Goal: Task Accomplishment & Management: Manage account settings

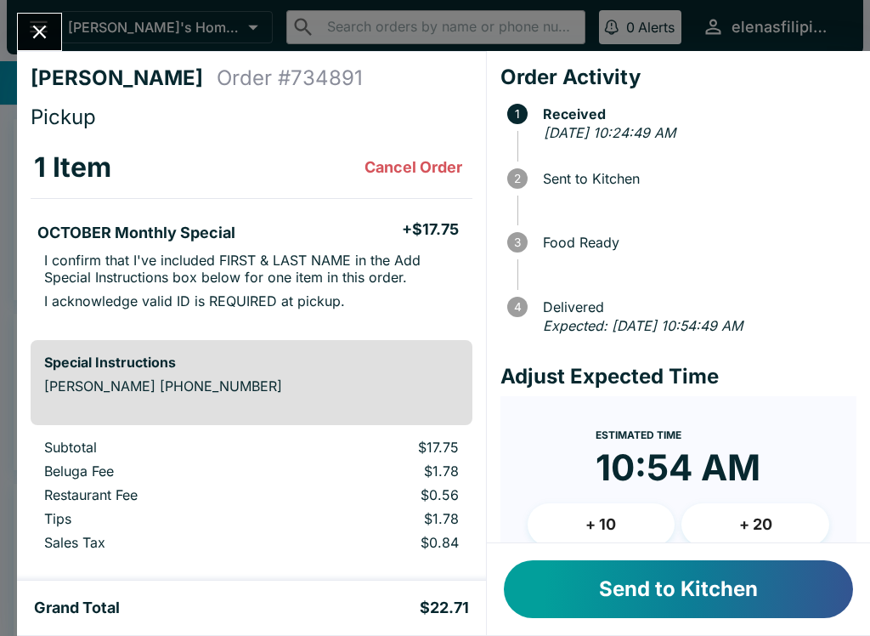
click at [611, 603] on button "Send to Kitchen" at bounding box center [678, 589] width 349 height 58
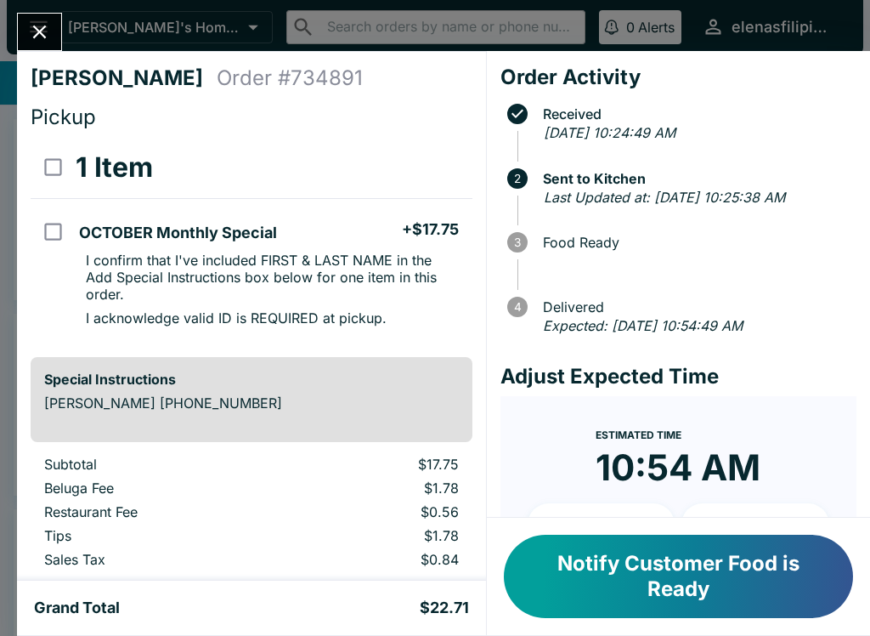
click at [40, 42] on icon "Close" at bounding box center [39, 31] width 23 height 23
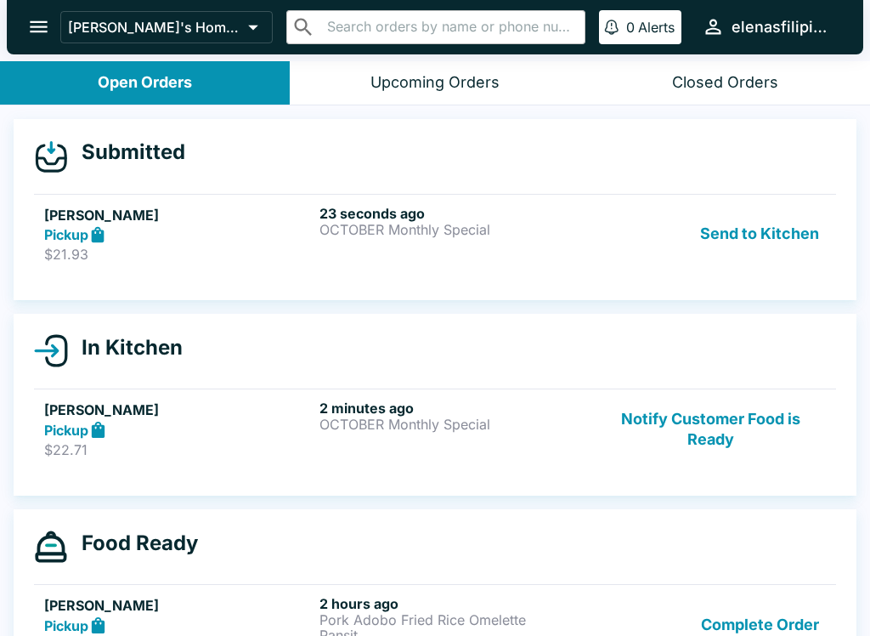
click at [425, 252] on div "23 seconds ago OCTOBER Monthly Special" at bounding box center [454, 234] width 269 height 59
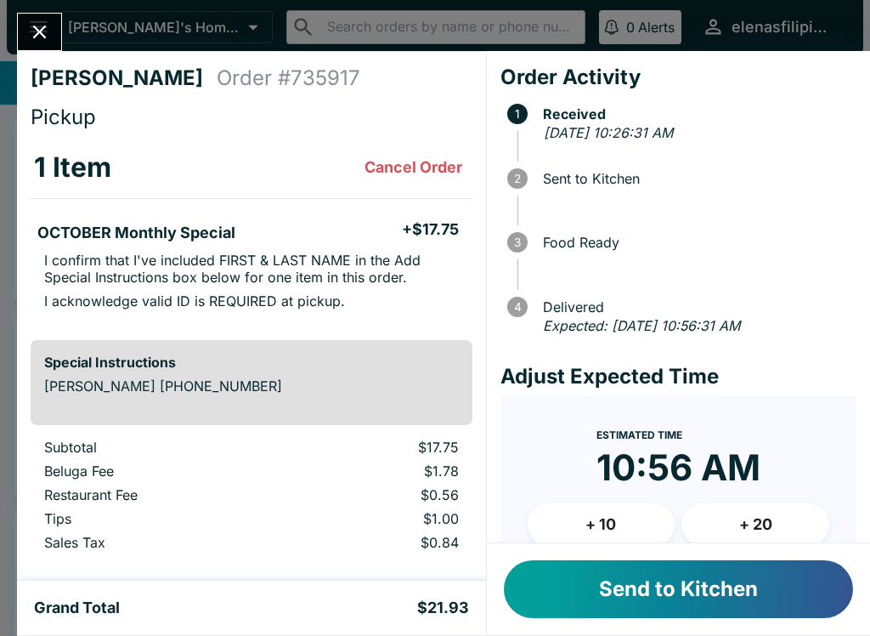
click at [585, 597] on button "Send to Kitchen" at bounding box center [678, 589] width 349 height 58
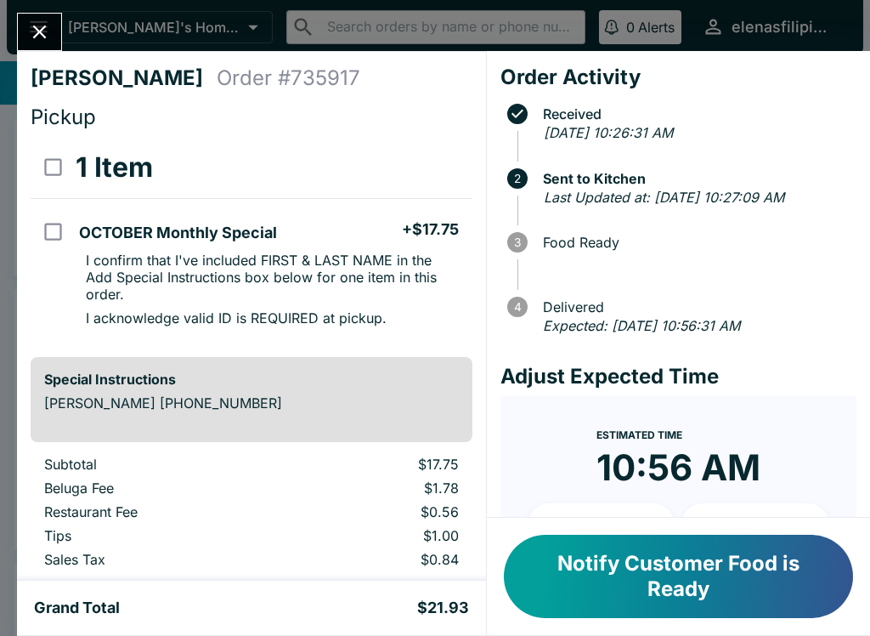
click at [42, 16] on button "Close" at bounding box center [39, 32] width 43 height 37
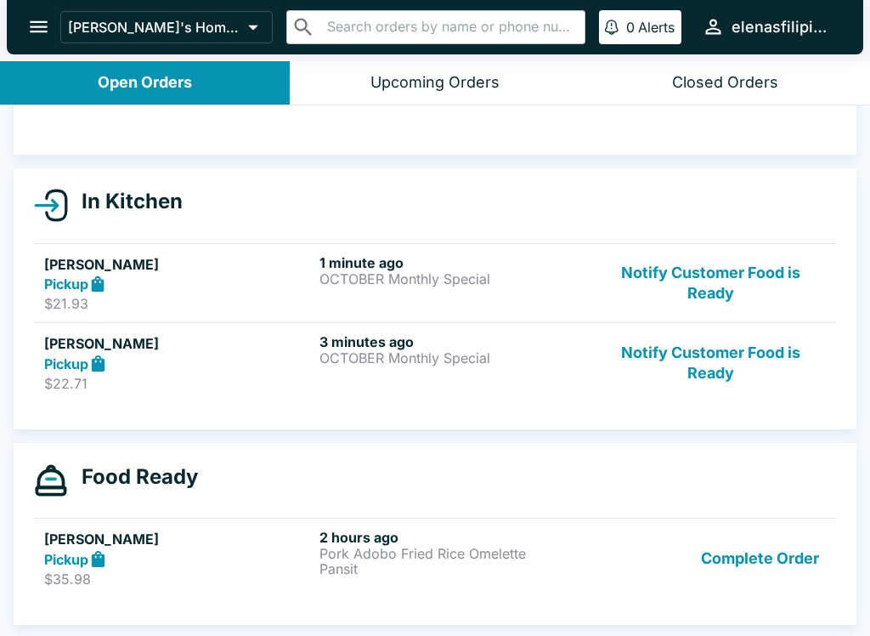
scroll to position [121, 0]
click at [672, 295] on button "Notify Customer Food is Ready" at bounding box center [711, 283] width 230 height 59
click at [672, 296] on button "Notify Customer Food is Ready" at bounding box center [711, 283] width 230 height 59
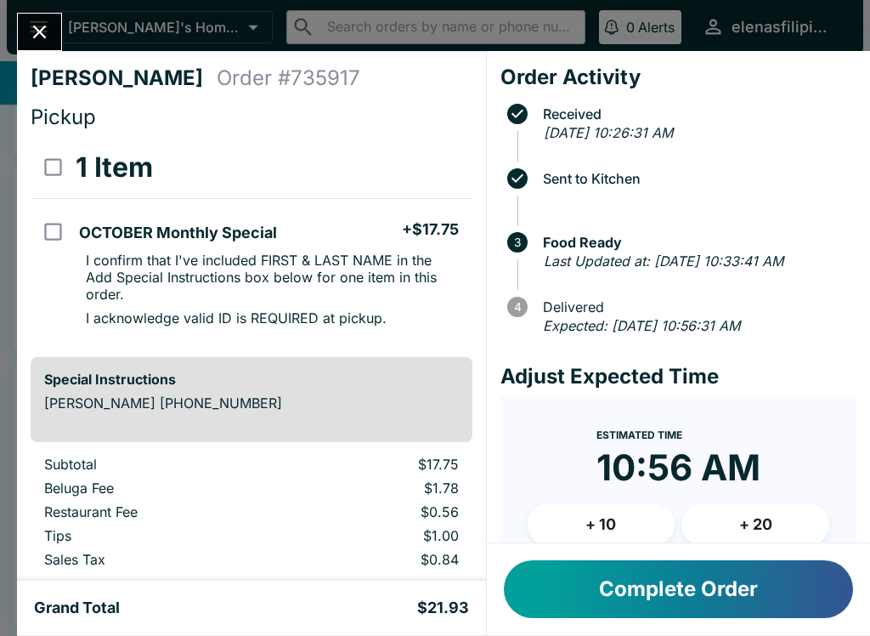
click at [694, 595] on button "Complete Order" at bounding box center [678, 589] width 349 height 58
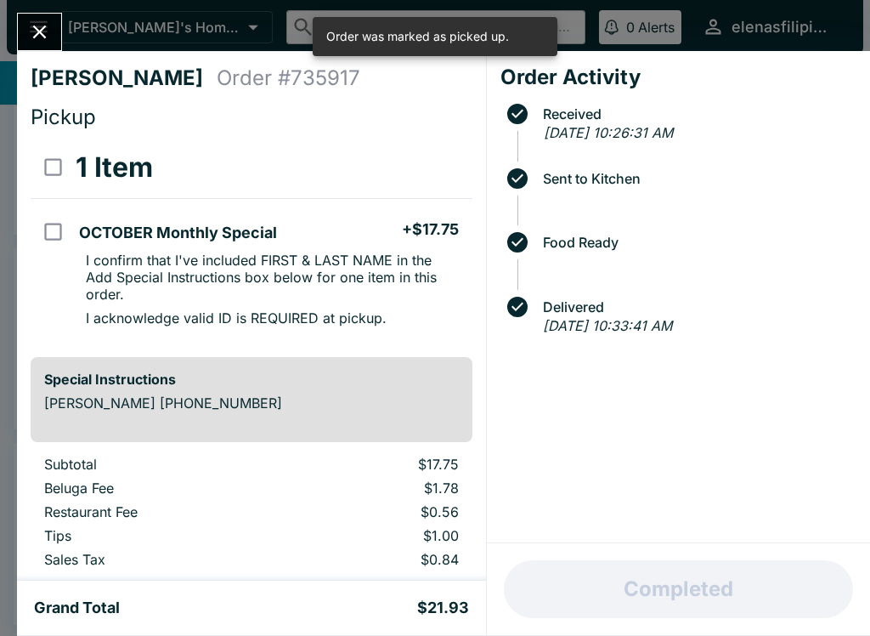
scroll to position [41, 0]
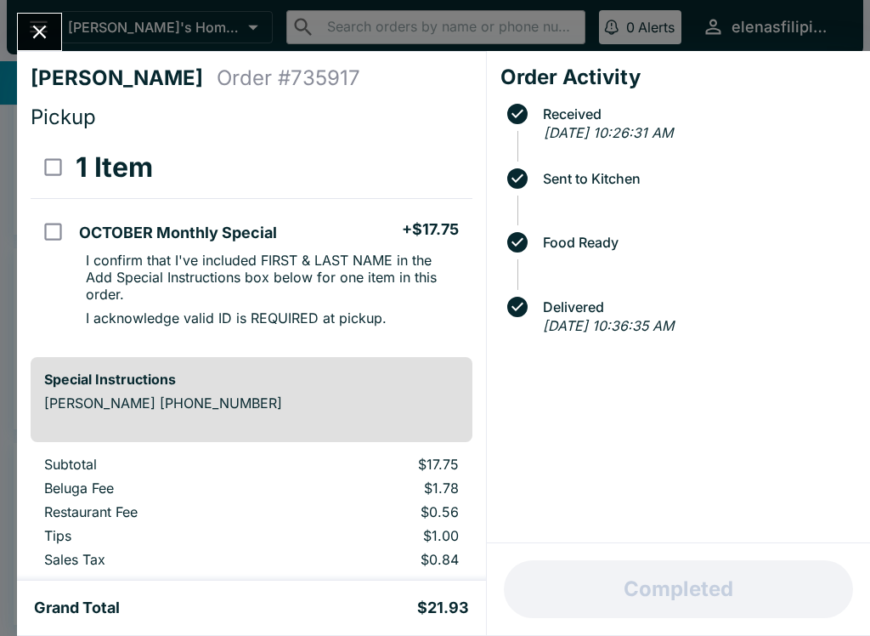
click at [32, 32] on icon "Close" at bounding box center [39, 31] width 23 height 23
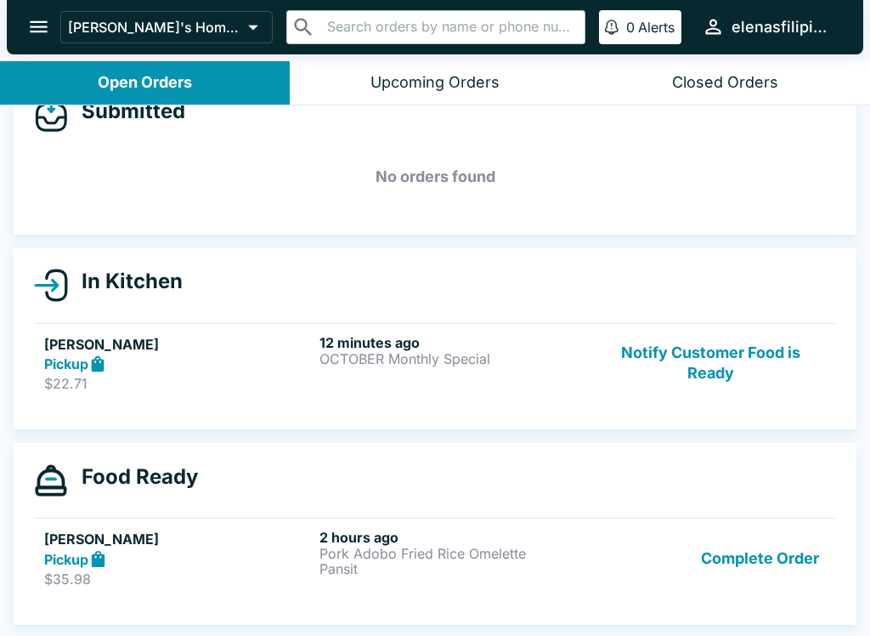
click at [735, 566] on button "Complete Order" at bounding box center [760, 558] width 132 height 59
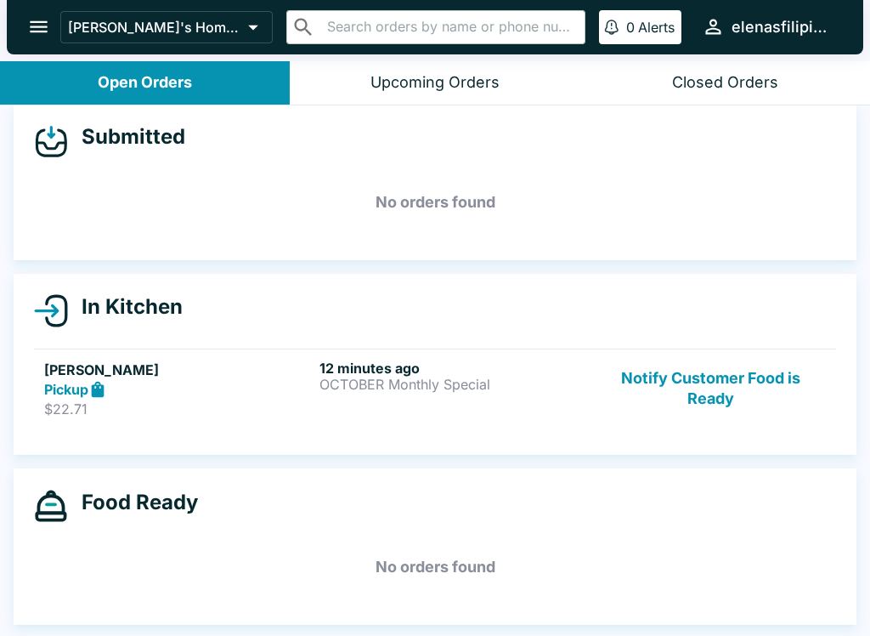
scroll to position [15, 0]
